Goal: Check status: Check status

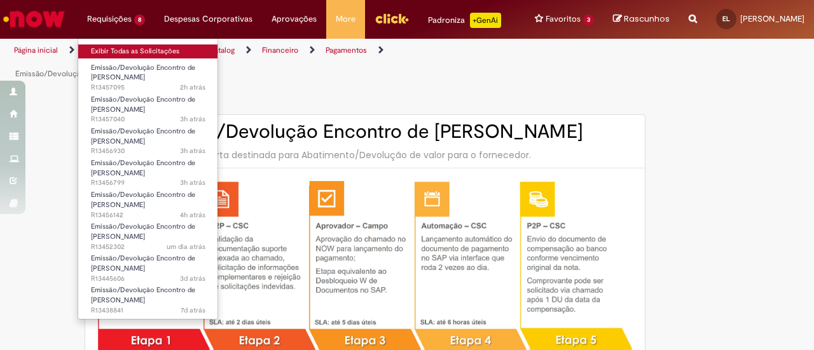
click at [93, 55] on link "Exibir Todas as Solicitações" at bounding box center [148, 52] width 140 height 14
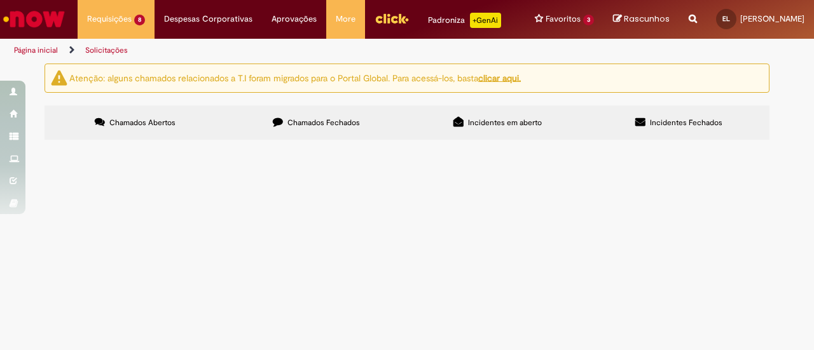
scroll to position [191, 0]
click at [0, 0] on span "R13456142" at bounding box center [0, 0] width 0 height 0
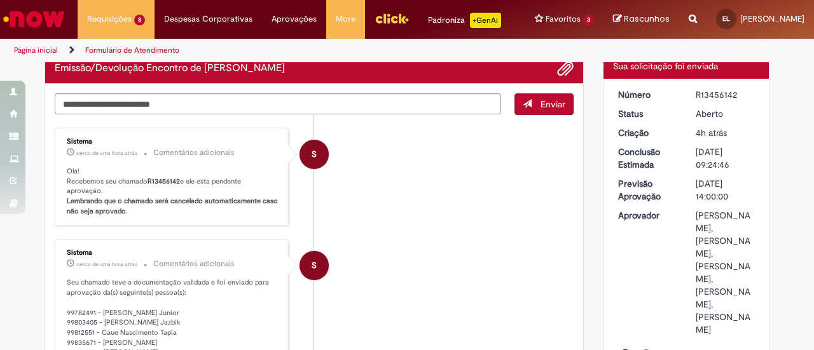
scroll to position [64, 0]
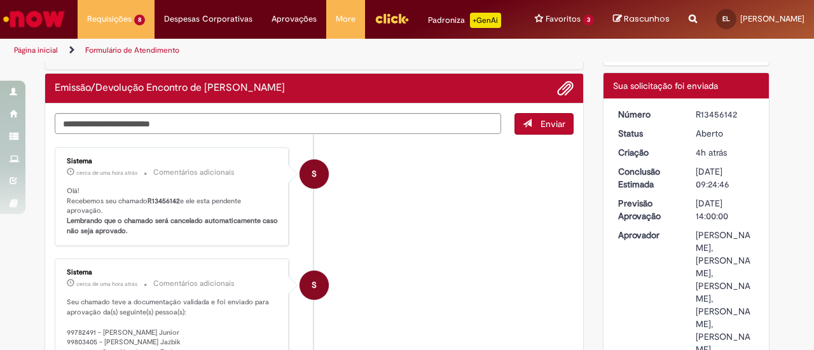
click at [706, 121] on div "R13456142" at bounding box center [725, 114] width 59 height 13
copy div "R13456142"
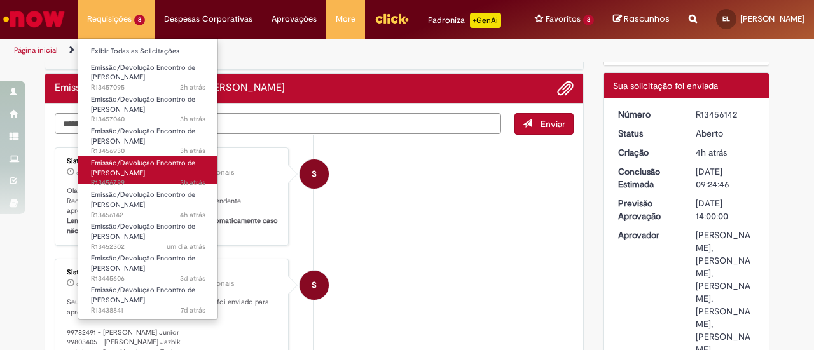
click at [121, 172] on span "Emissão/Devolução Encontro de [PERSON_NAME]" at bounding box center [143, 168] width 104 height 20
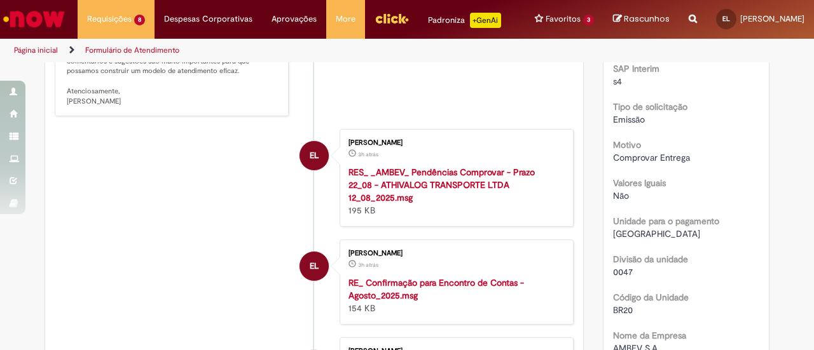
scroll to position [391, 0]
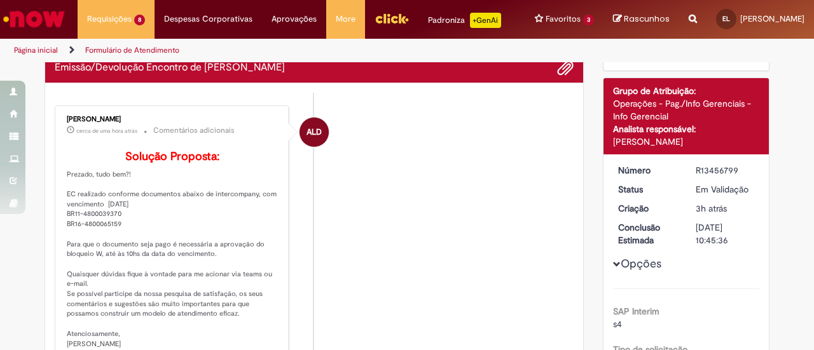
drag, startPoint x: 243, startPoint y: 277, endPoint x: 267, endPoint y: 148, distance: 130.7
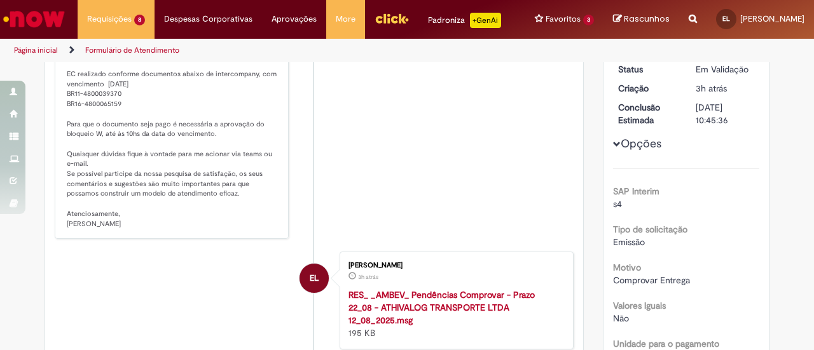
scroll to position [107, 0]
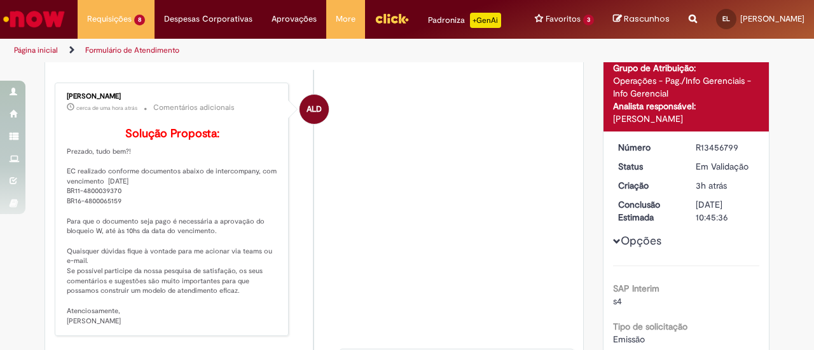
drag, startPoint x: 265, startPoint y: 1, endPoint x: 431, endPoint y: 54, distance: 175.0
click at [398, 127] on li "ALD [PERSON_NAME] cerca de uma hora atrás cerca de uma hora atrás Comentários a…" at bounding box center [314, 210] width 519 height 254
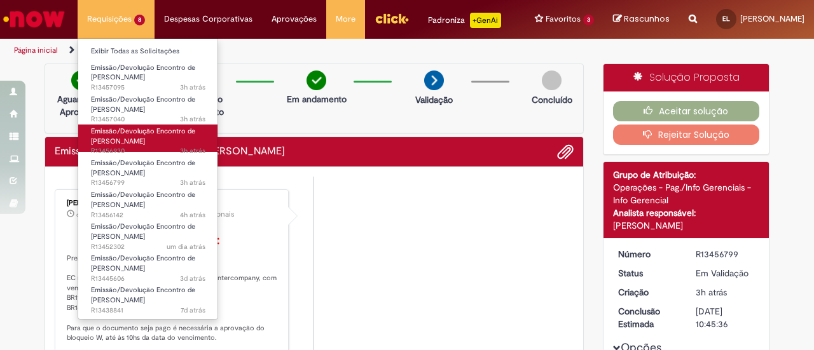
click at [144, 131] on span "Emissão/Devolução Encontro de [PERSON_NAME]" at bounding box center [143, 137] width 104 height 20
click at [146, 134] on span "Emissão/Devolução Encontro de [PERSON_NAME]" at bounding box center [143, 137] width 104 height 20
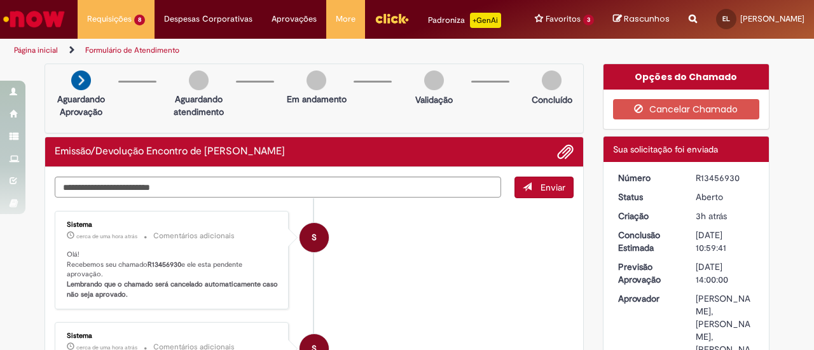
click at [726, 184] on div "R13456930" at bounding box center [725, 178] width 59 height 13
copy div "R13456930"
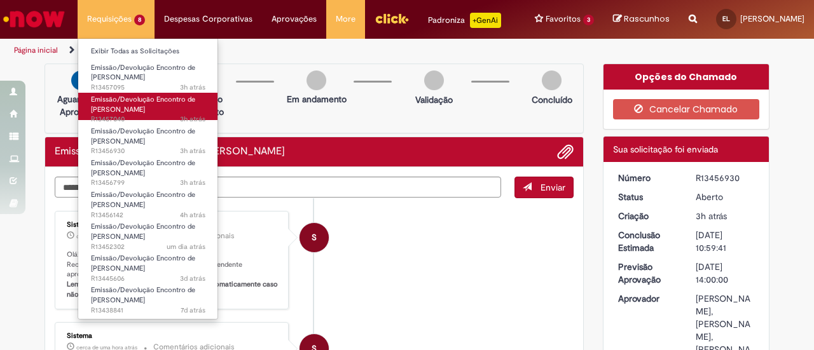
click at [107, 102] on span "Emissão/Devolução Encontro de [PERSON_NAME]" at bounding box center [143, 105] width 104 height 20
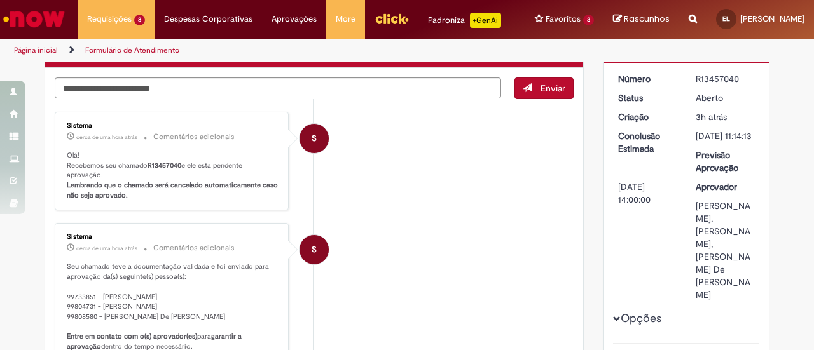
scroll to position [9, 0]
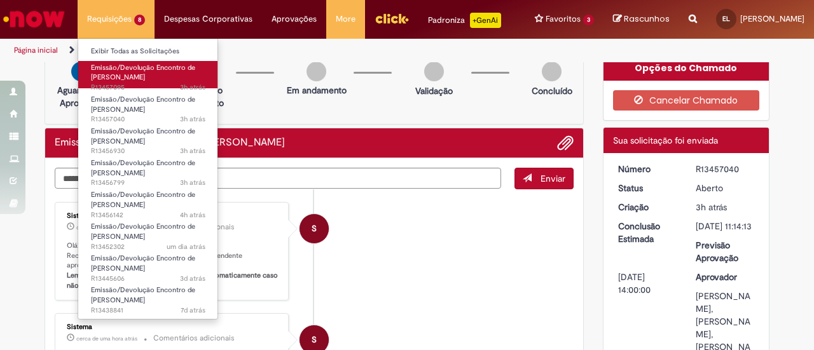
click at [114, 74] on span "Emissão/Devolução Encontro de [PERSON_NAME]" at bounding box center [143, 73] width 104 height 20
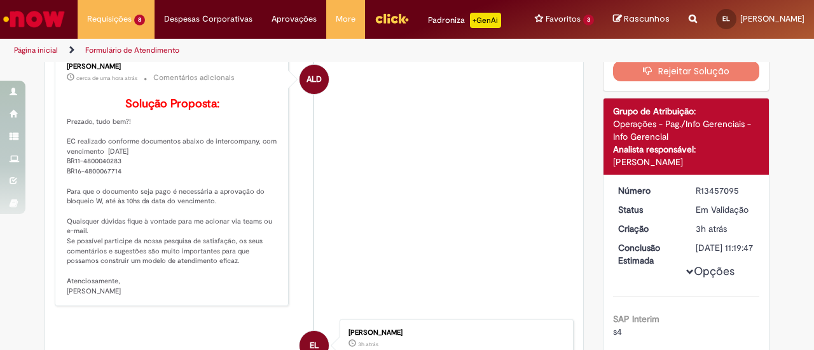
scroll to position [136, 0]
